Goal: Transaction & Acquisition: Purchase product/service

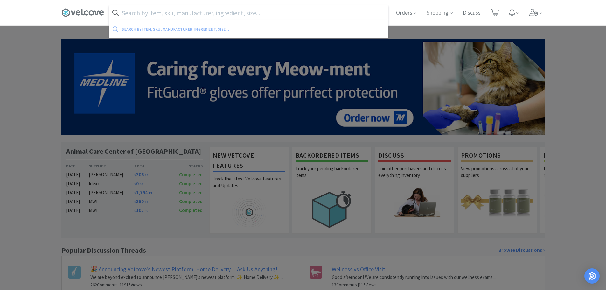
click at [256, 13] on input "text" at bounding box center [248, 12] width 279 height 15
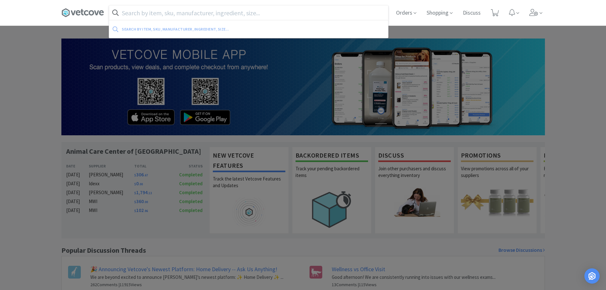
click at [250, 13] on input "text" at bounding box center [248, 12] width 279 height 15
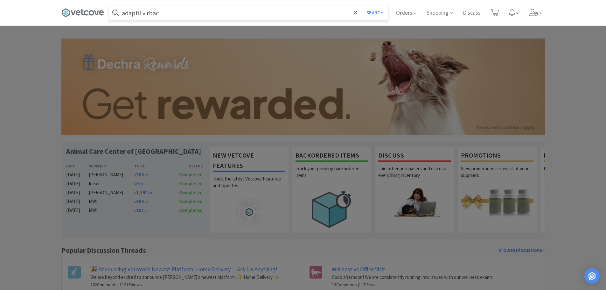
type input "adaptil virbac"
click at [362, 5] on button "Search" at bounding box center [375, 12] width 26 height 15
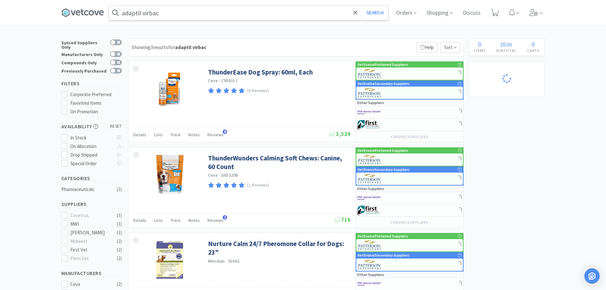
select select "4"
select select "1"
select select "2"
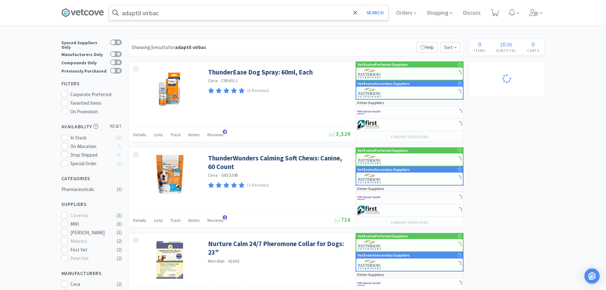
select select "1"
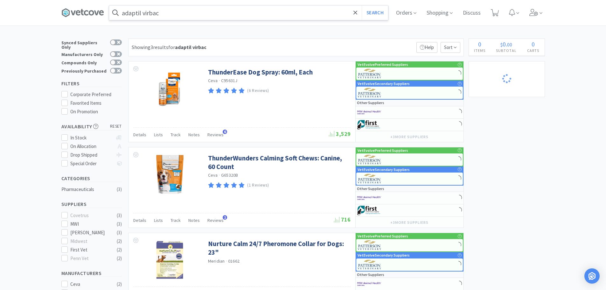
select select "5"
select select "1"
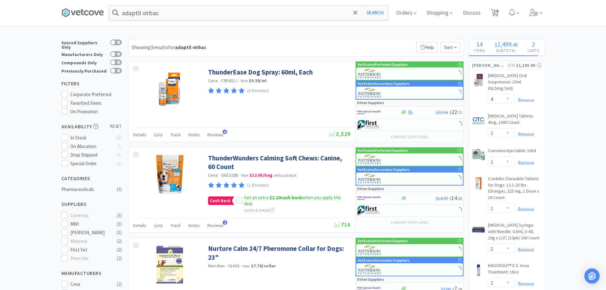
select select "1"
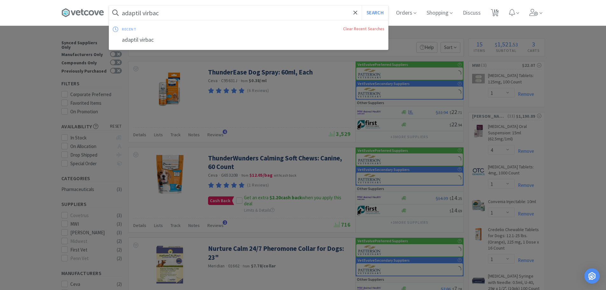
click at [181, 13] on input "adaptil virbac" at bounding box center [248, 12] width 279 height 15
drag, startPoint x: 167, startPoint y: 13, endPoint x: 114, endPoint y: 15, distance: 53.5
click at [114, 15] on form "adaptil virbac Search" at bounding box center [248, 12] width 279 height 15
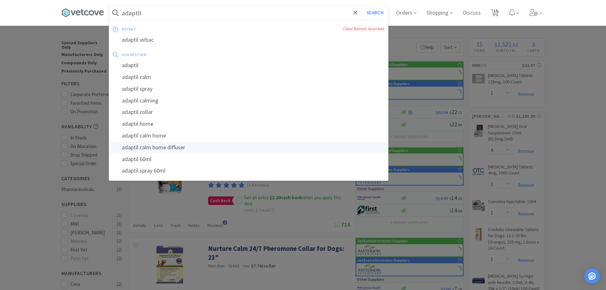
click at [163, 146] on div "adaptil calm home diffuser" at bounding box center [248, 148] width 279 height 12
type input "adaptil calm home diffuser"
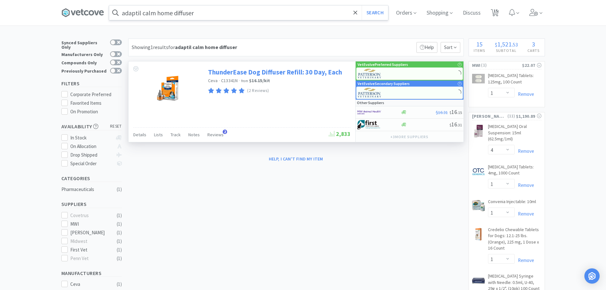
click at [273, 73] on link "ThunderEase Dog Diffuser Refill: 30 Day, Each" at bounding box center [275, 72] width 134 height 9
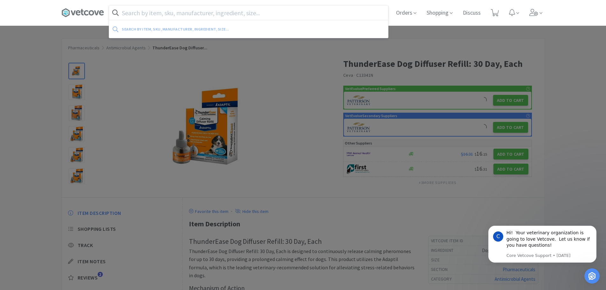
click at [210, 19] on input "text" at bounding box center [248, 12] width 279 height 15
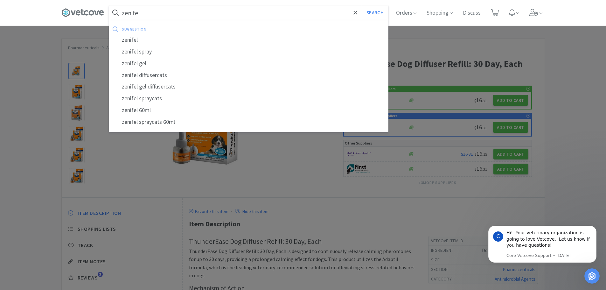
type input "zenifel"
click at [362, 5] on button "Search" at bounding box center [375, 12] width 26 height 15
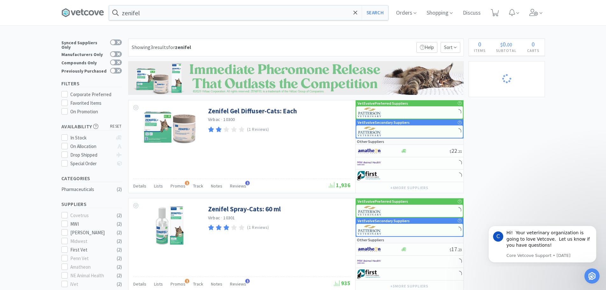
select select "1"
select select "4"
select select "1"
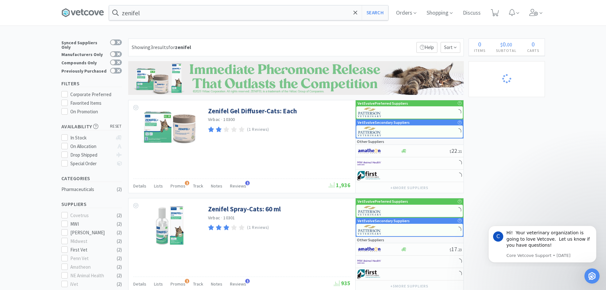
select select "2"
select select "1"
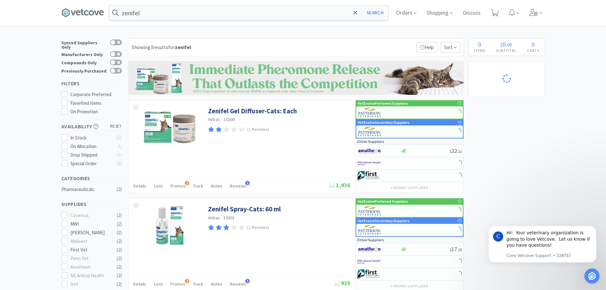
select select "1"
select select "5"
select select "1"
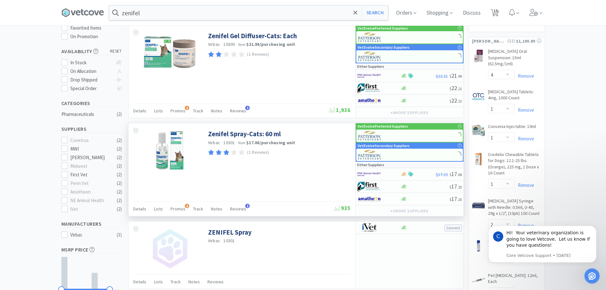
scroll to position [64, 0]
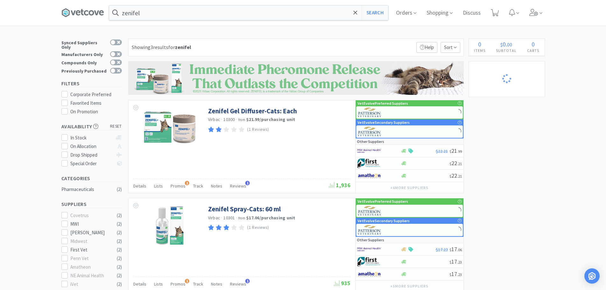
select select "1"
select select "4"
select select "1"
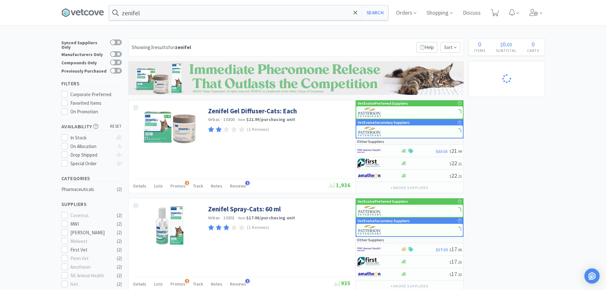
select select "2"
select select "1"
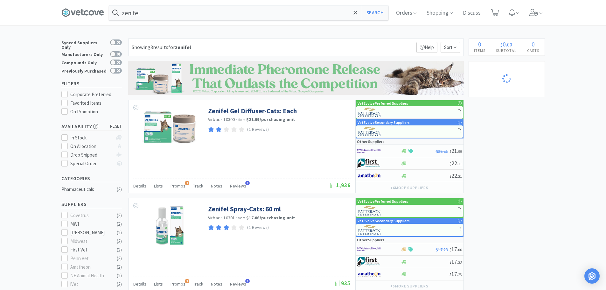
select select "1"
select select "5"
select select "1"
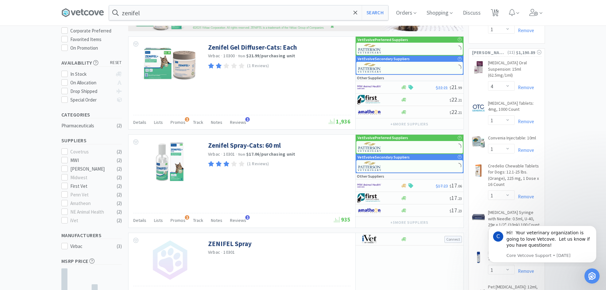
scroll to position [127, 0]
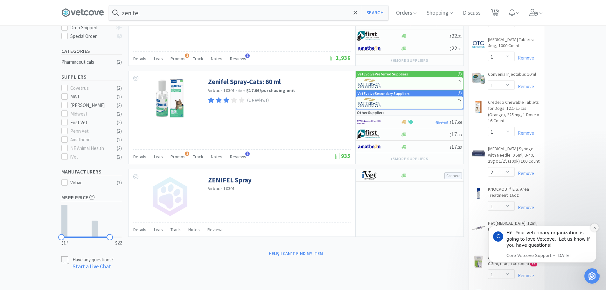
drag, startPoint x: 595, startPoint y: 227, endPoint x: 865, endPoint y: 448, distance: 348.8
click at [595, 227] on icon "Dismiss notification" at bounding box center [594, 227] width 3 height 3
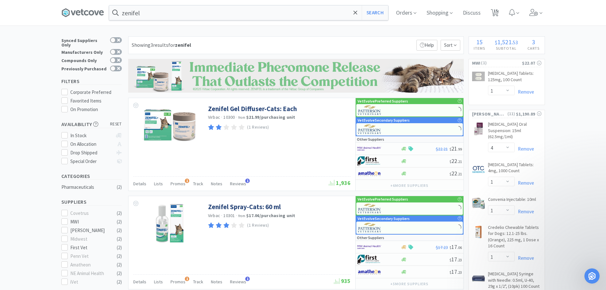
scroll to position [0, 0]
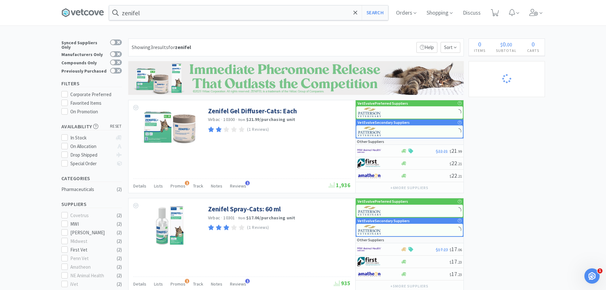
select select "1"
select select "4"
select select "1"
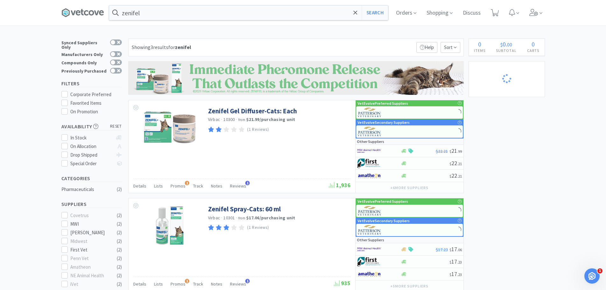
select select "2"
select select "1"
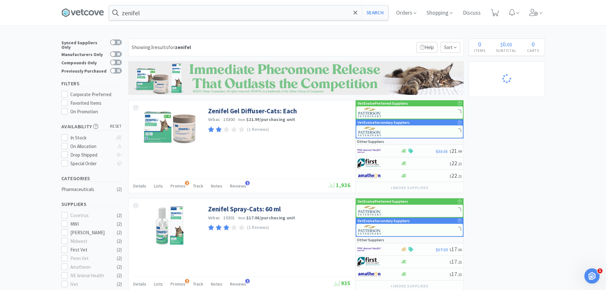
select select "1"
select select "5"
select select "1"
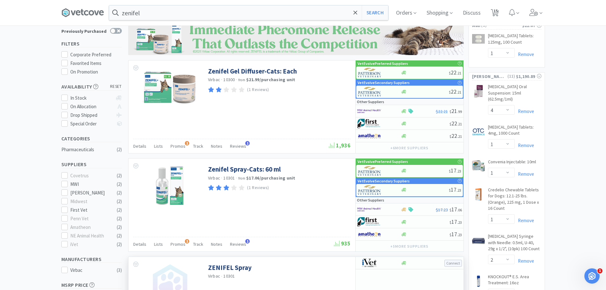
scroll to position [32, 0]
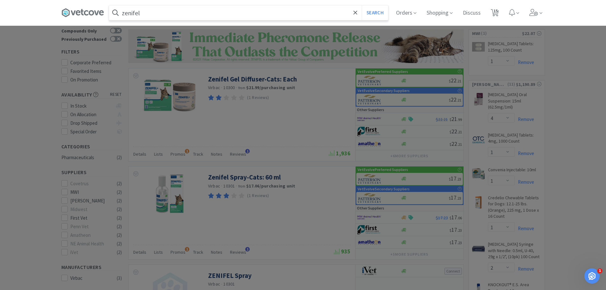
click at [150, 12] on input "zenifel" at bounding box center [248, 12] width 279 height 15
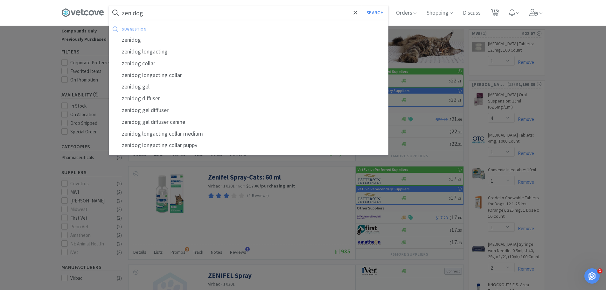
type input "zenidog"
click at [362, 5] on button "Search" at bounding box center [375, 12] width 26 height 15
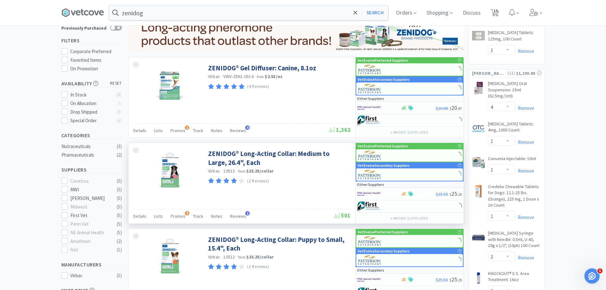
scroll to position [32, 0]
